Goal: Navigation & Orientation: Find specific page/section

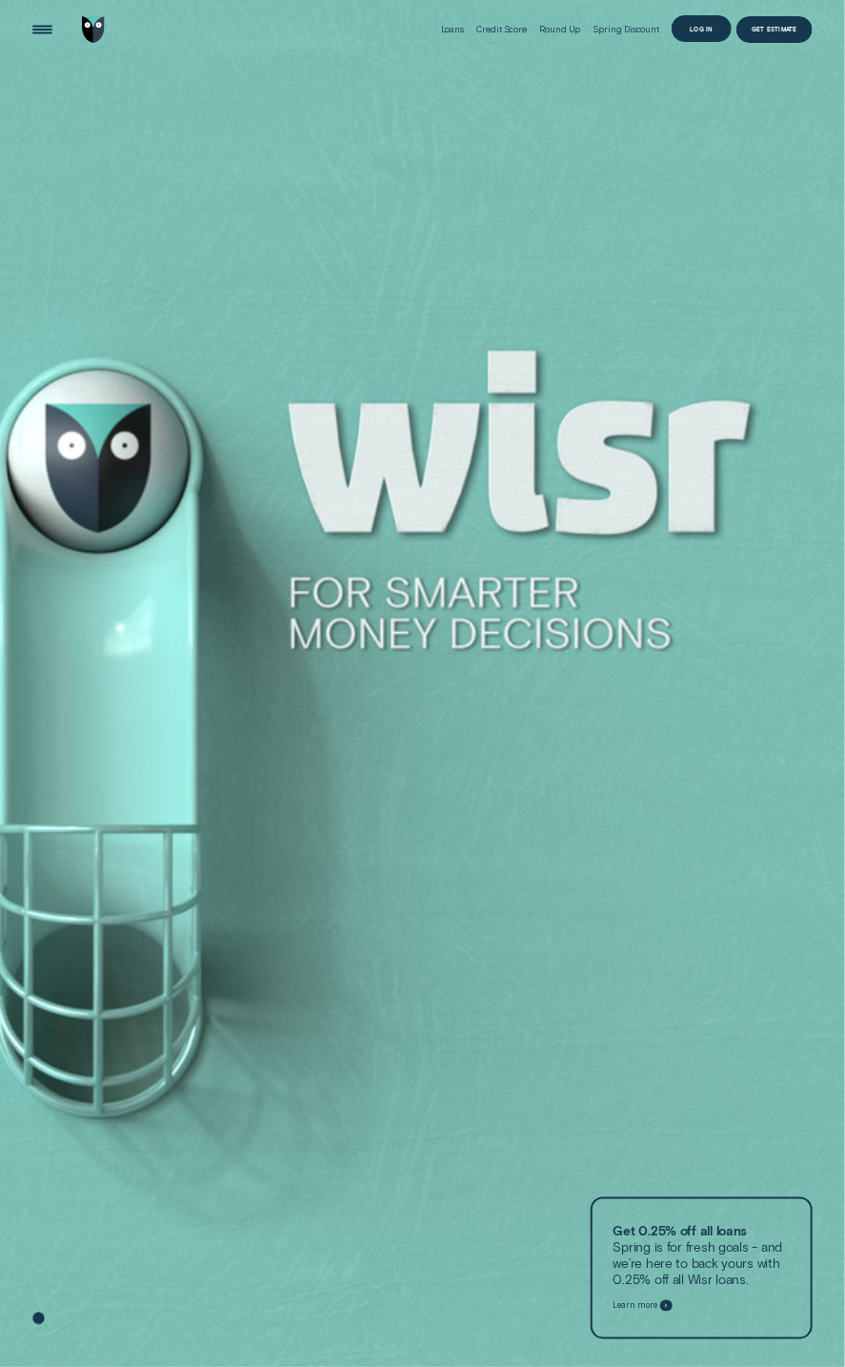
click at [693, 27] on div "Log in" at bounding box center [702, 29] width 24 height 5
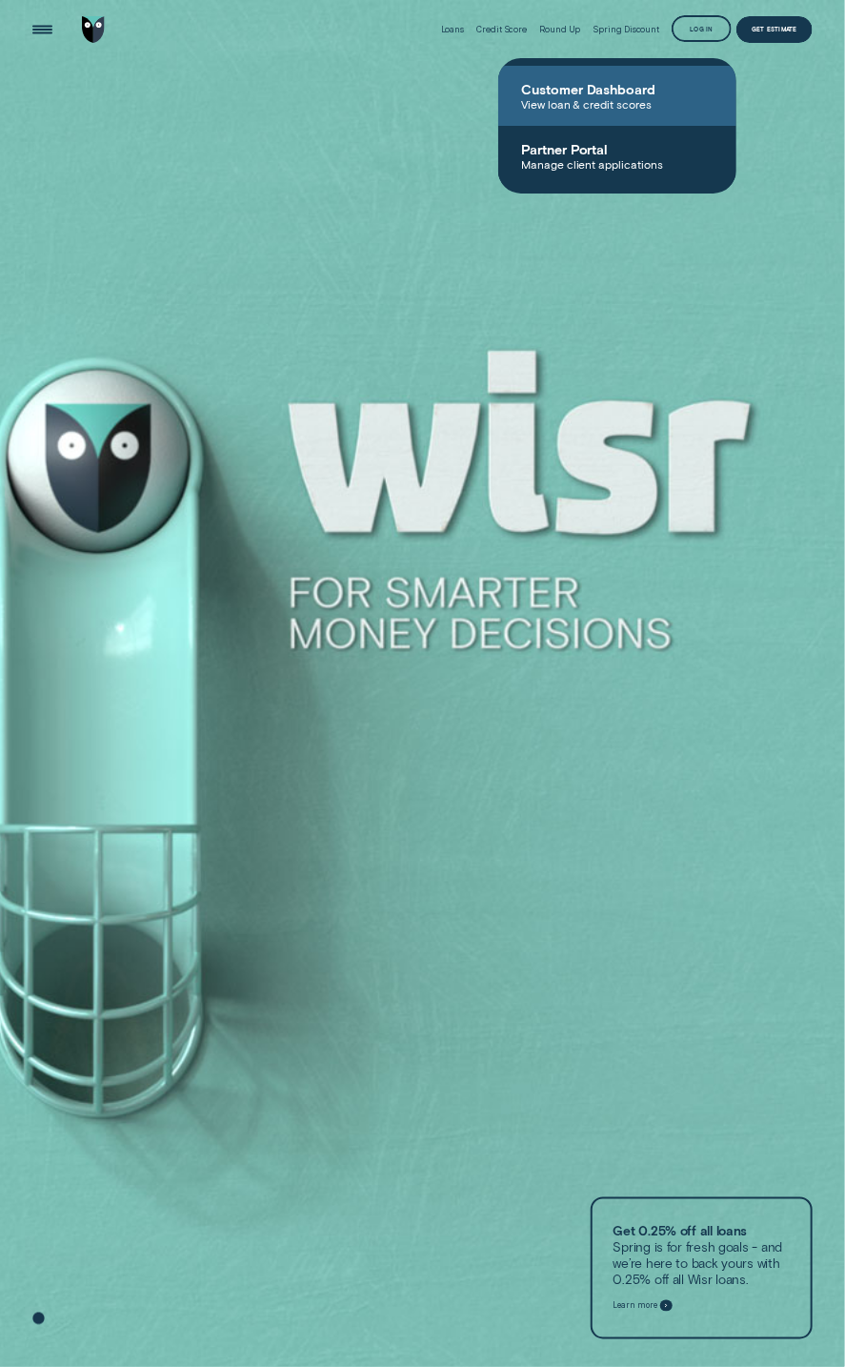
click at [596, 91] on span "Customer Dashboard" at bounding box center [617, 89] width 193 height 16
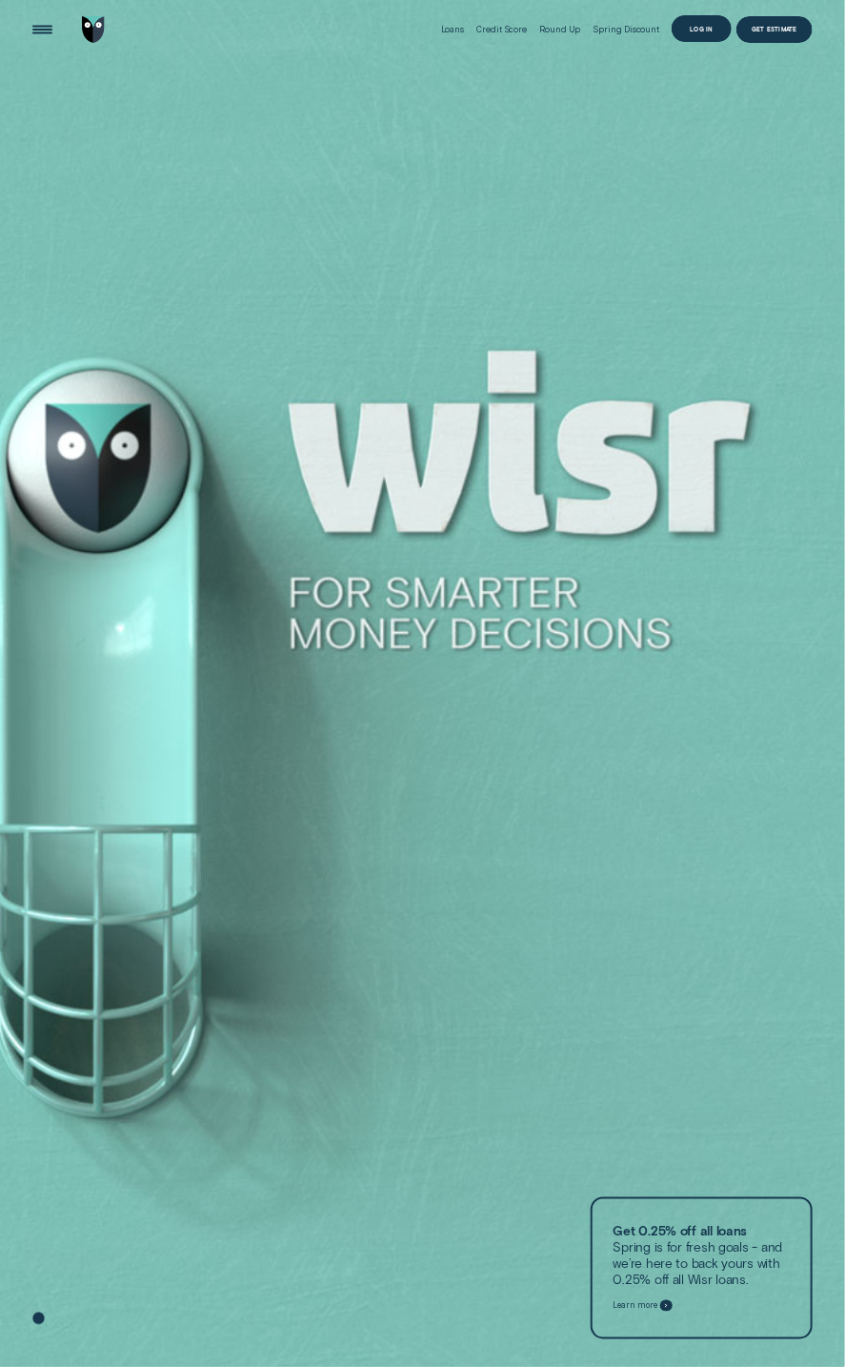
click at [693, 30] on div "Log in" at bounding box center [702, 29] width 24 height 5
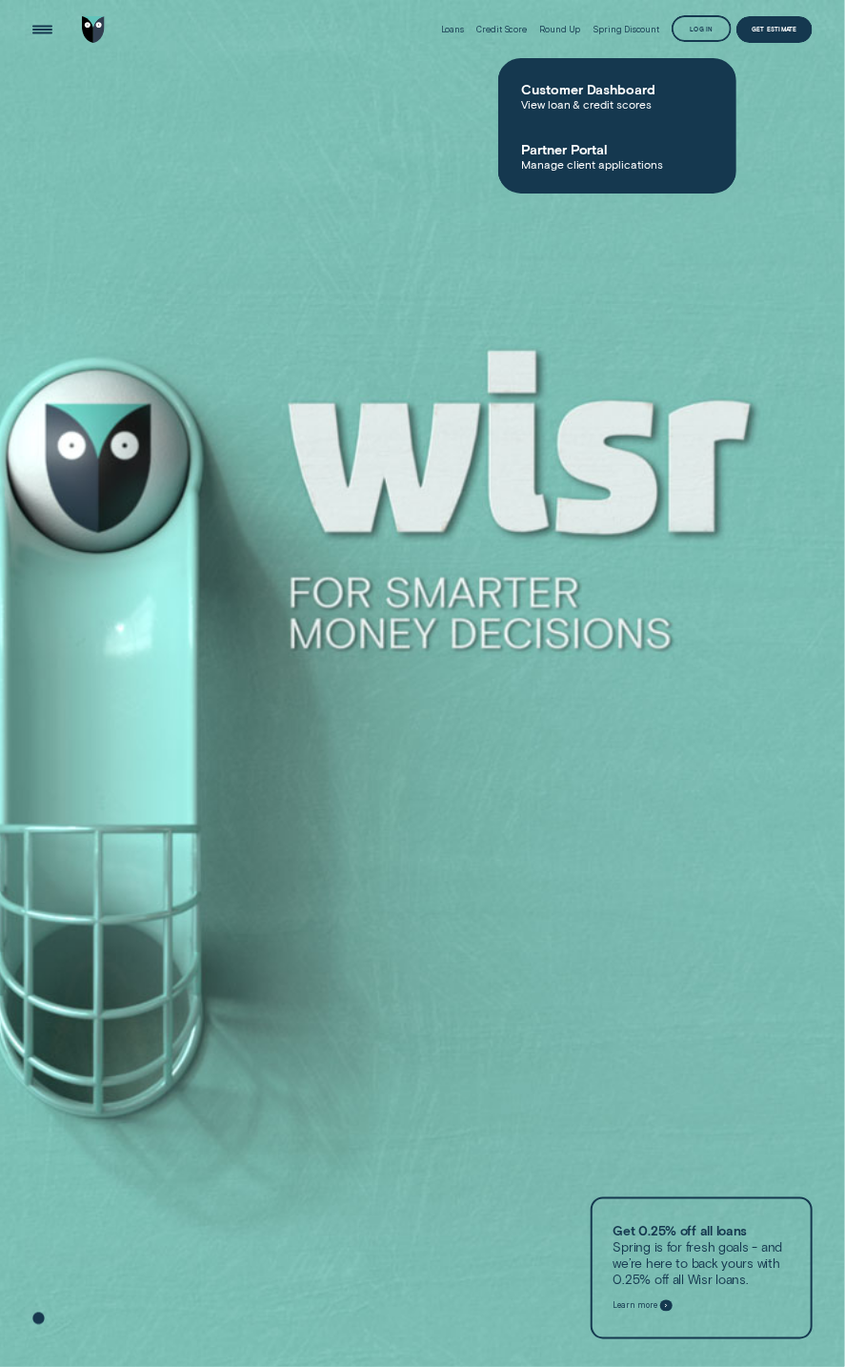
click at [563, 110] on span "View loan & credit scores" at bounding box center [617, 103] width 193 height 13
